Goal: Task Accomplishment & Management: Manage account settings

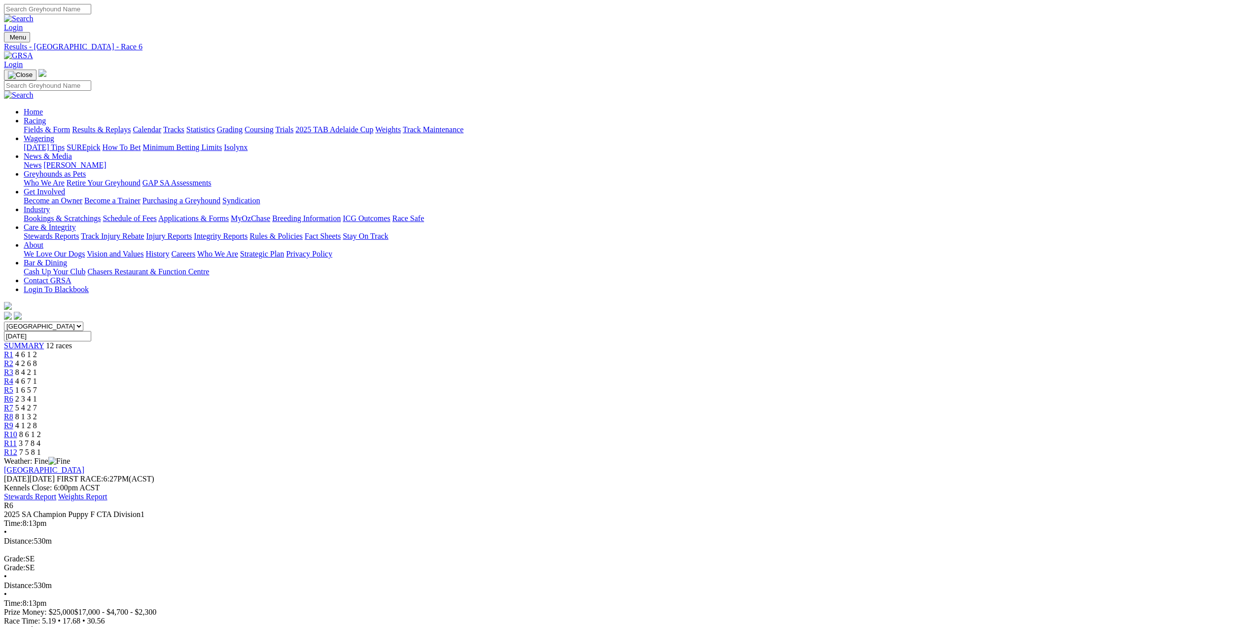
click at [33, 51] on link at bounding box center [18, 55] width 29 height 8
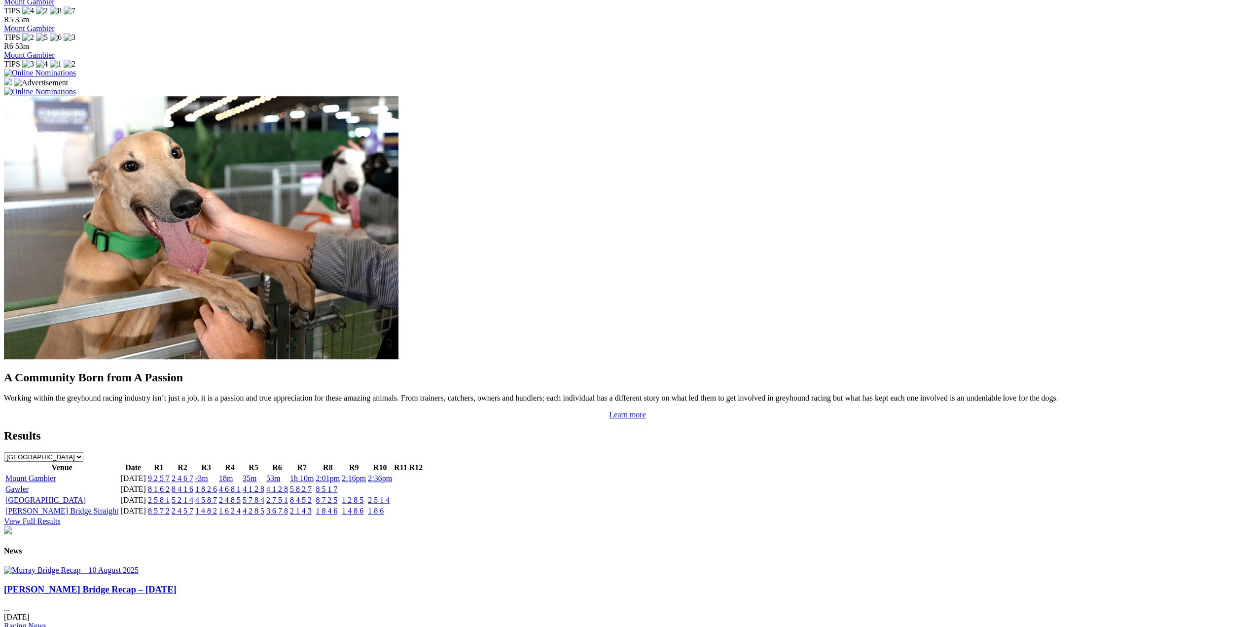
scroll to position [641, 0]
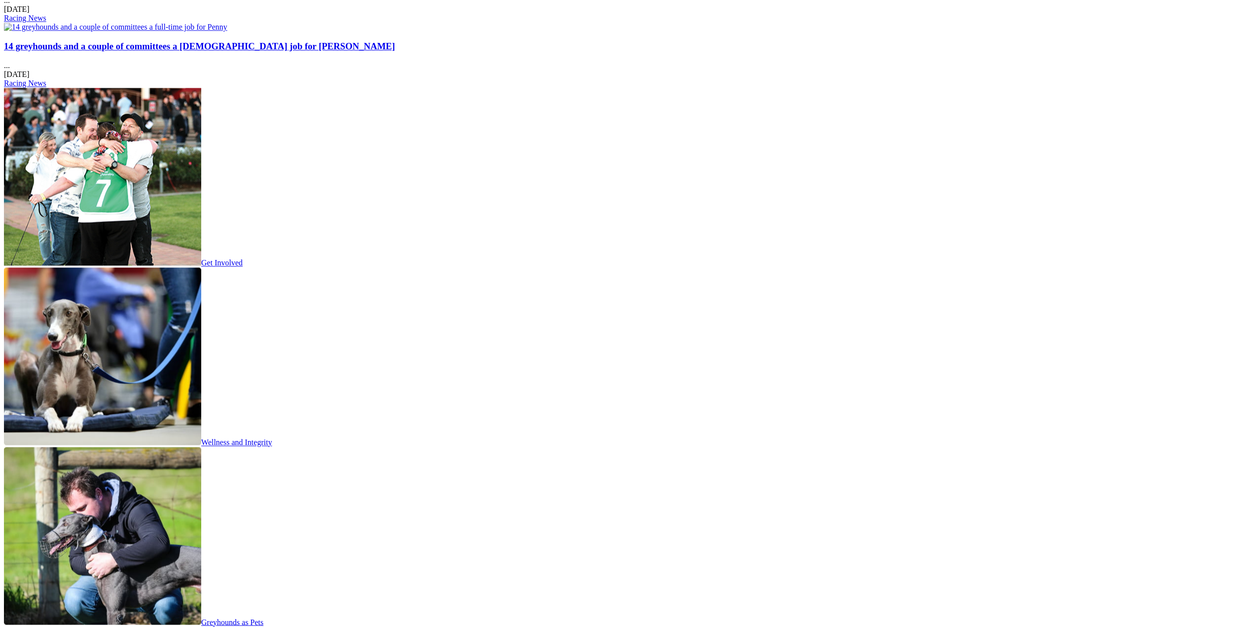
scroll to position [1085, 0]
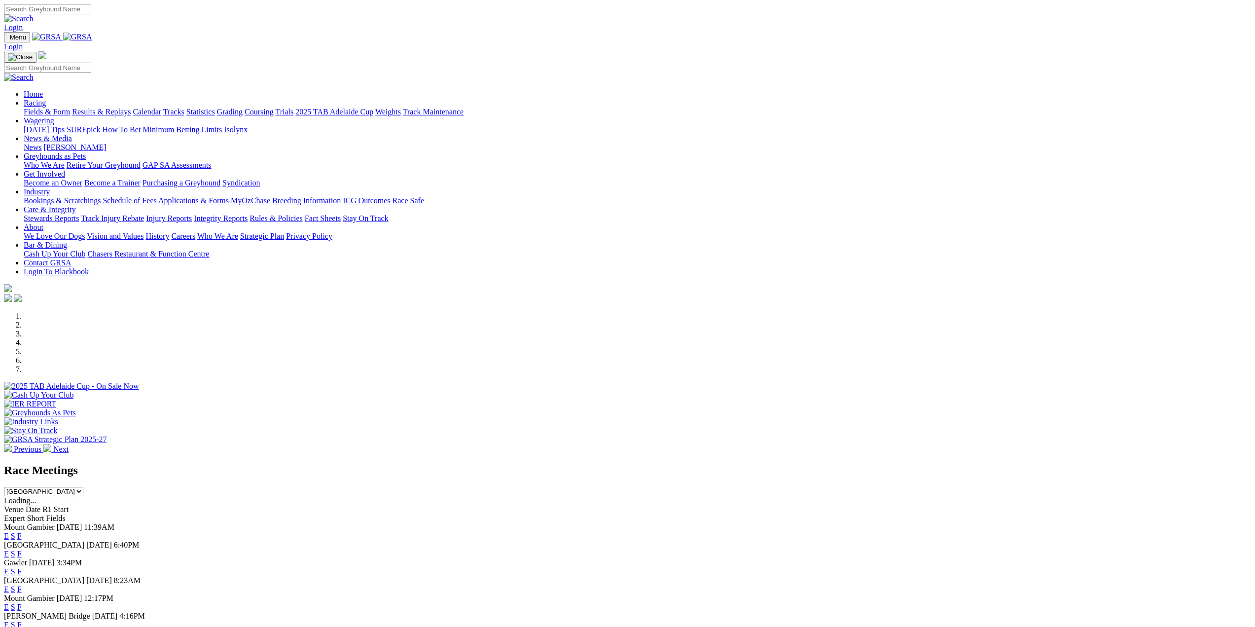
click at [23, 23] on link "Login" at bounding box center [13, 27] width 19 height 8
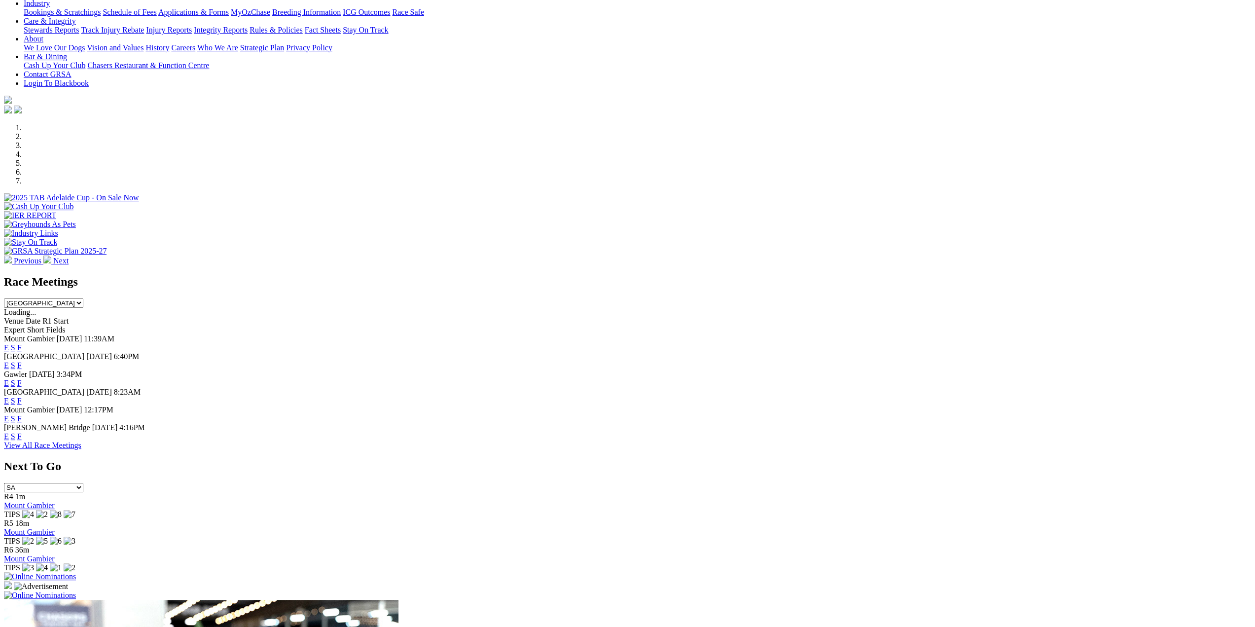
scroll to position [197, 0]
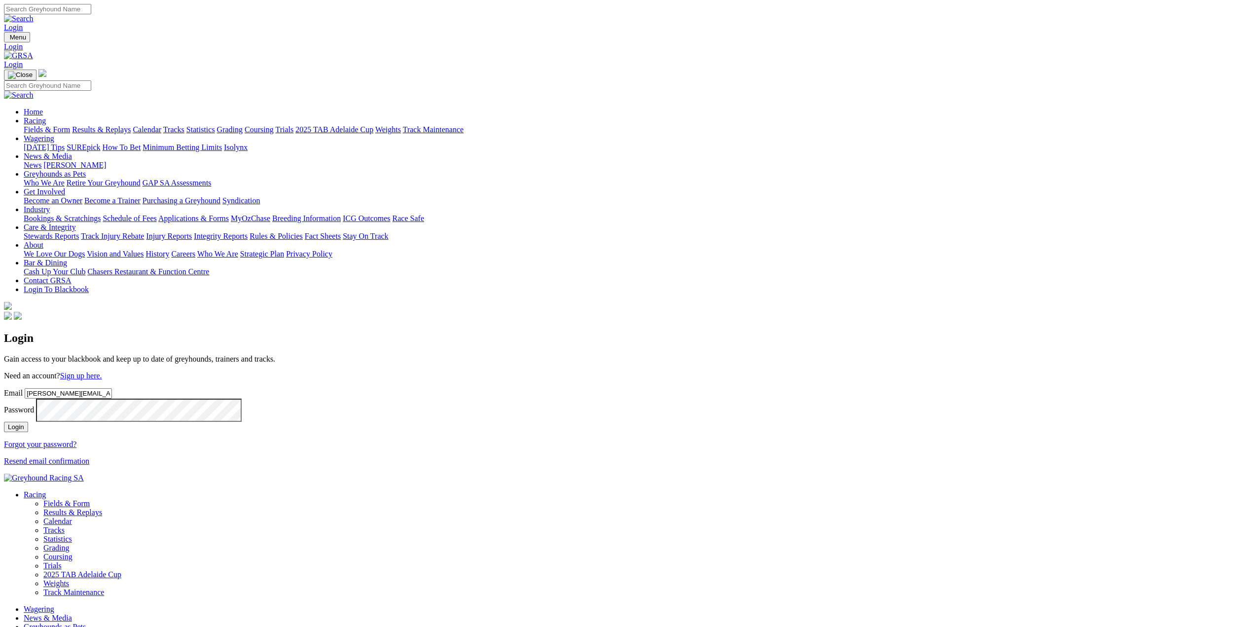
click at [28, 422] on button "Login" at bounding box center [16, 427] width 24 height 10
